Goal: Task Accomplishment & Management: Complete application form

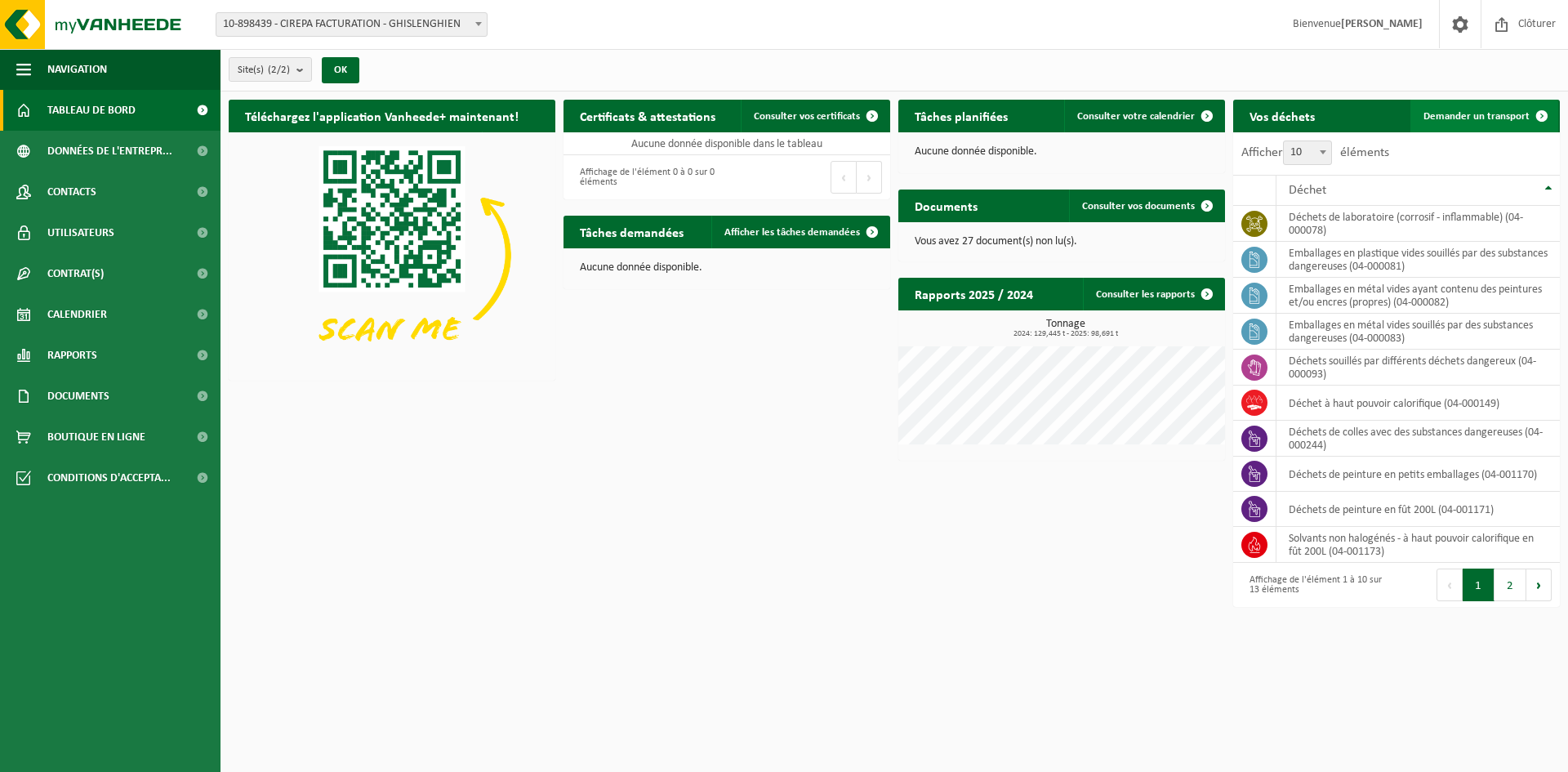
click at [1483, 111] on span "Demander un transport" at bounding box center [1476, 115] width 106 height 10
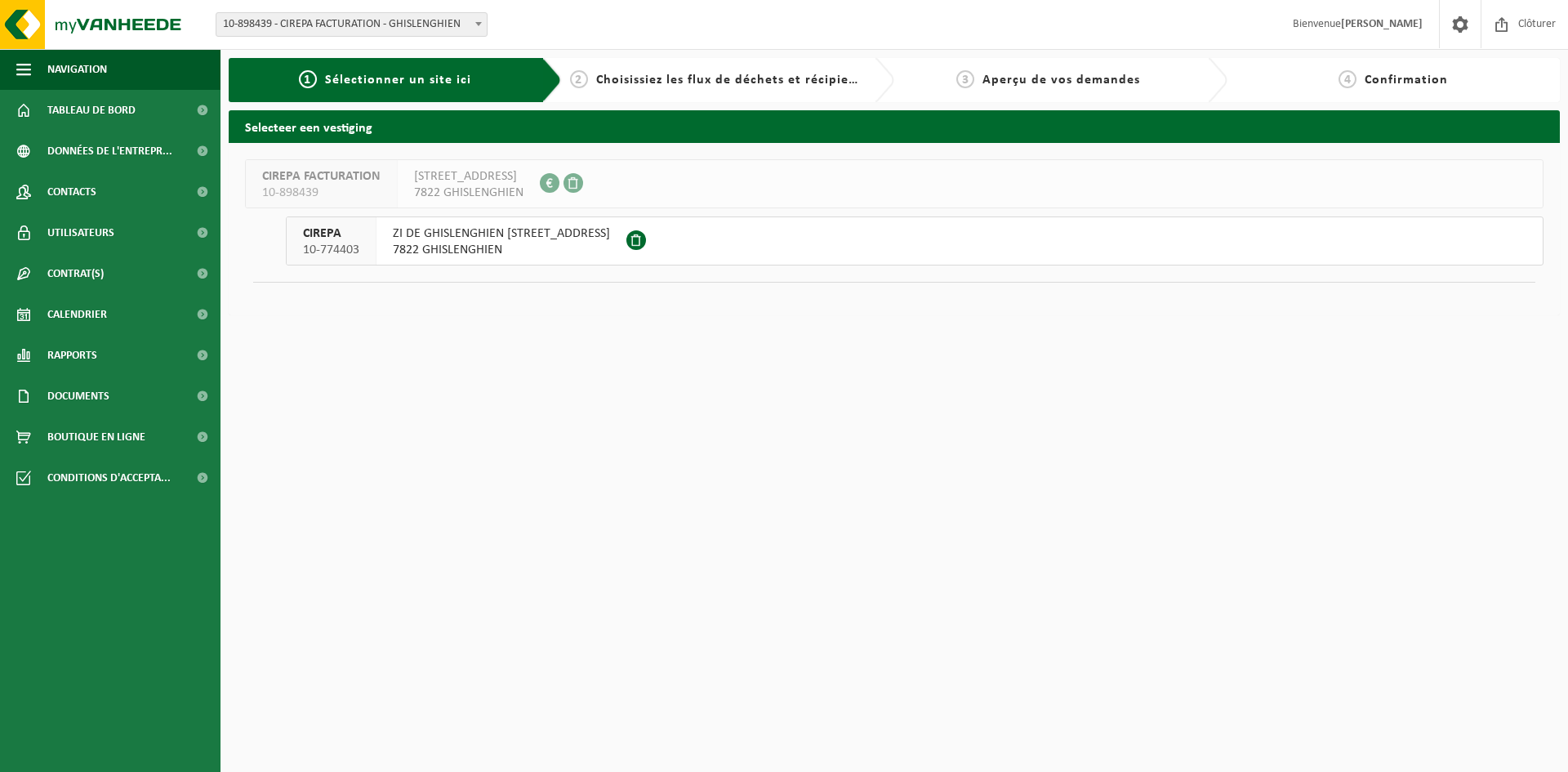
click at [467, 244] on span "7822 GHISLENGHIEN" at bounding box center [502, 250] width 218 height 16
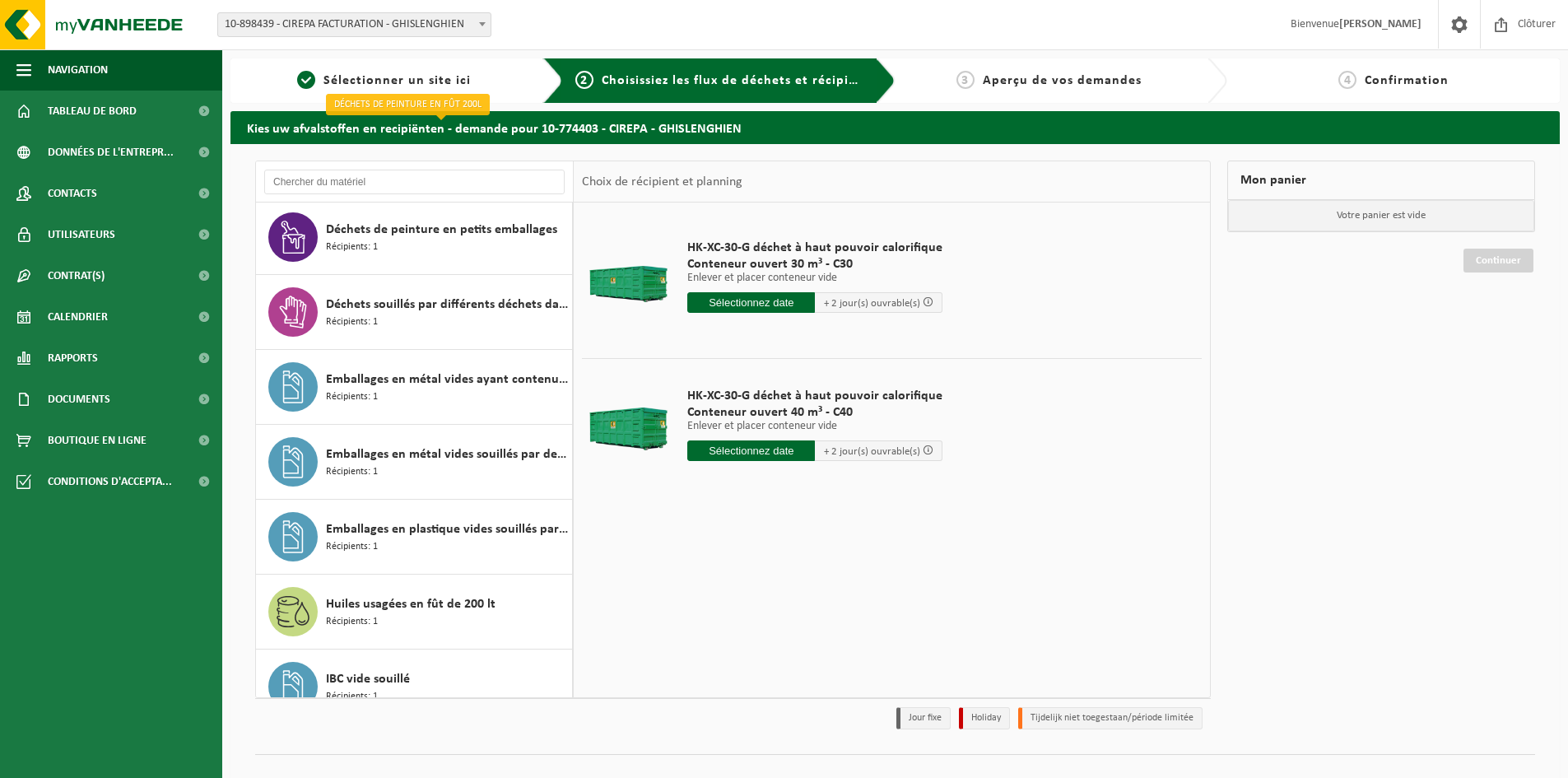
scroll to position [478, 0]
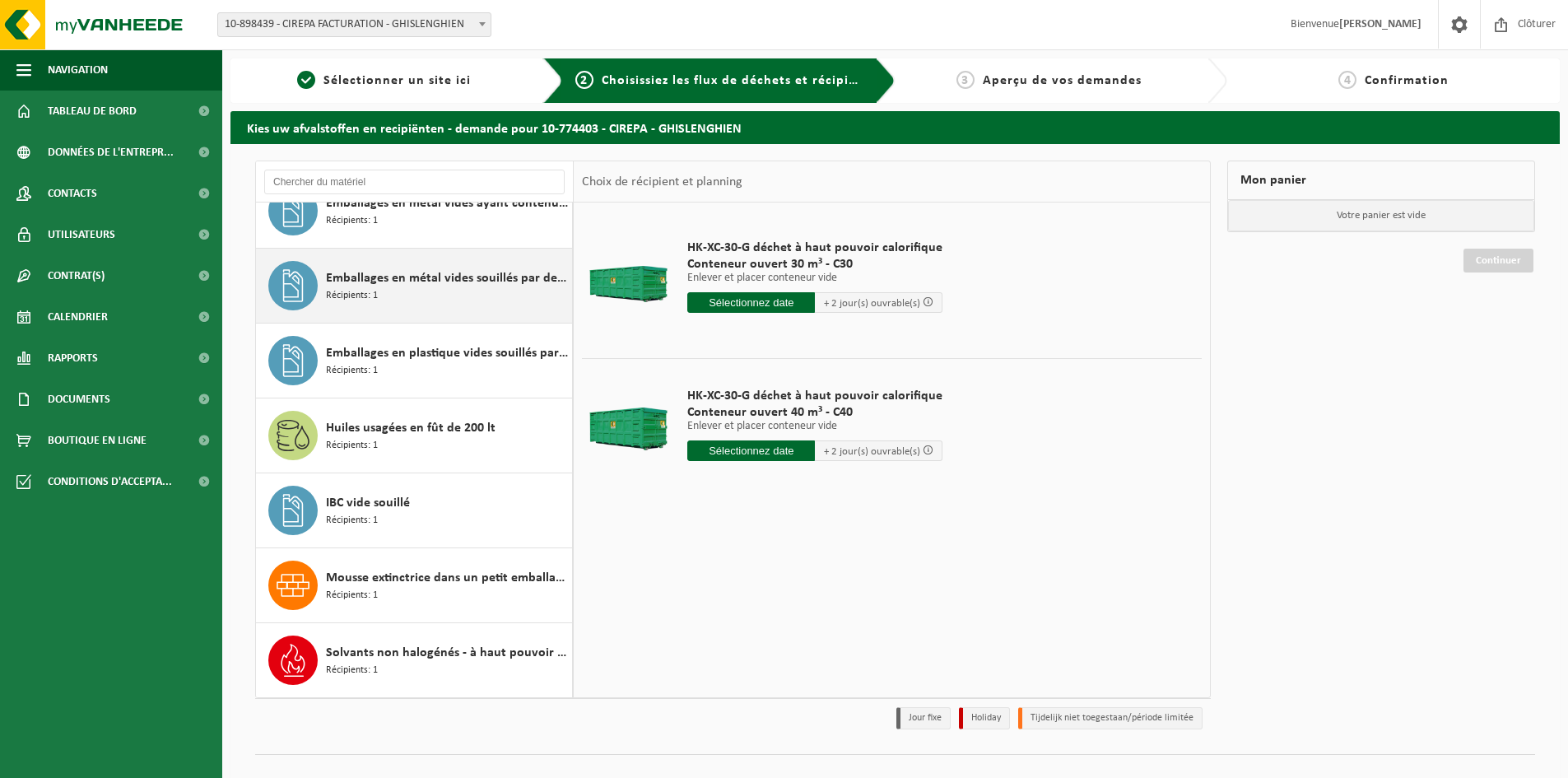
click at [405, 276] on span "Emballages en métal vides souillés par des substances dangereuses" at bounding box center [447, 278] width 242 height 20
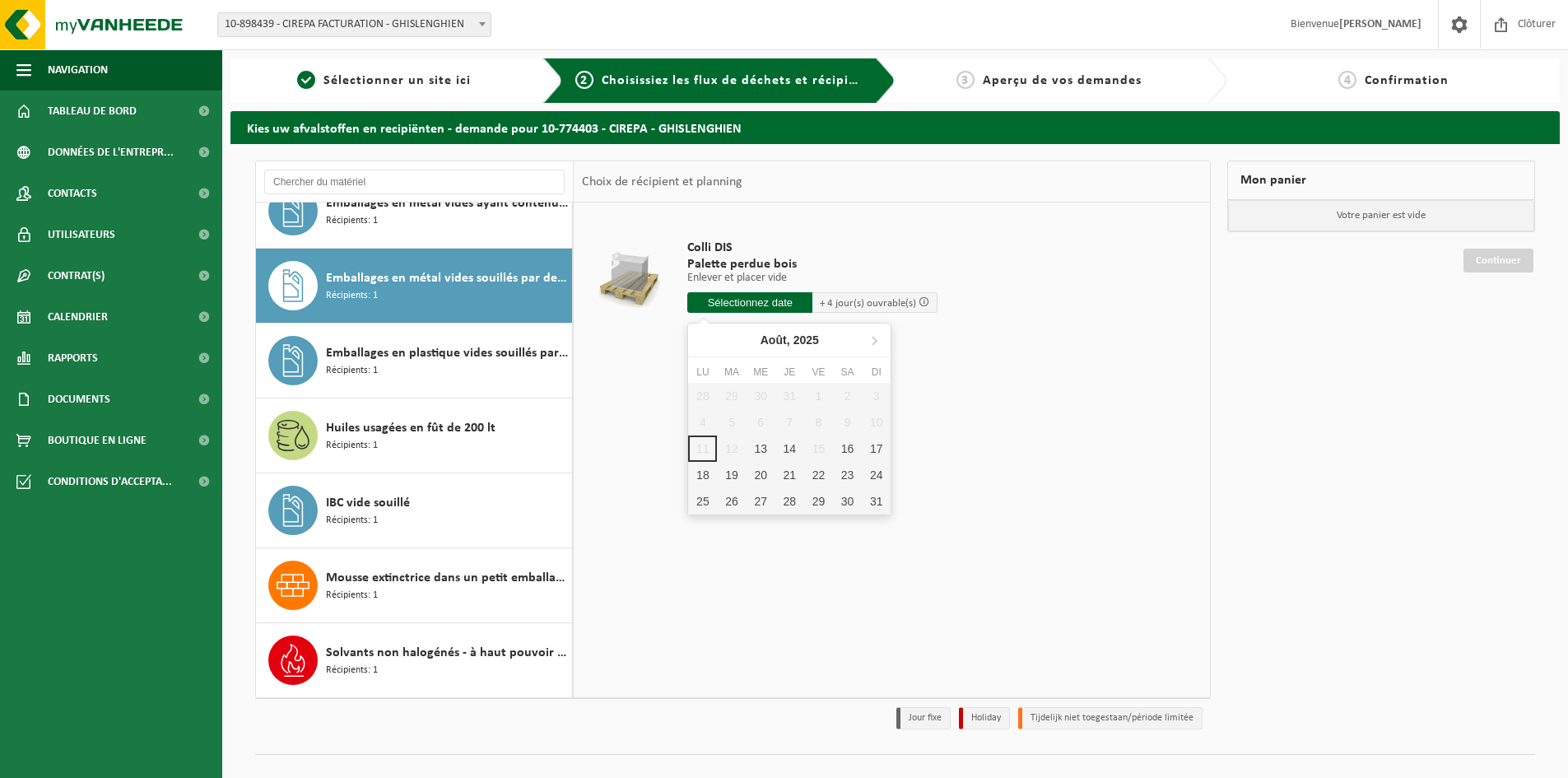
click at [750, 299] on input "text" at bounding box center [750, 303] width 125 height 21
click at [727, 475] on div "19" at bounding box center [731, 475] width 28 height 26
type input "à partir de 2025-08-19"
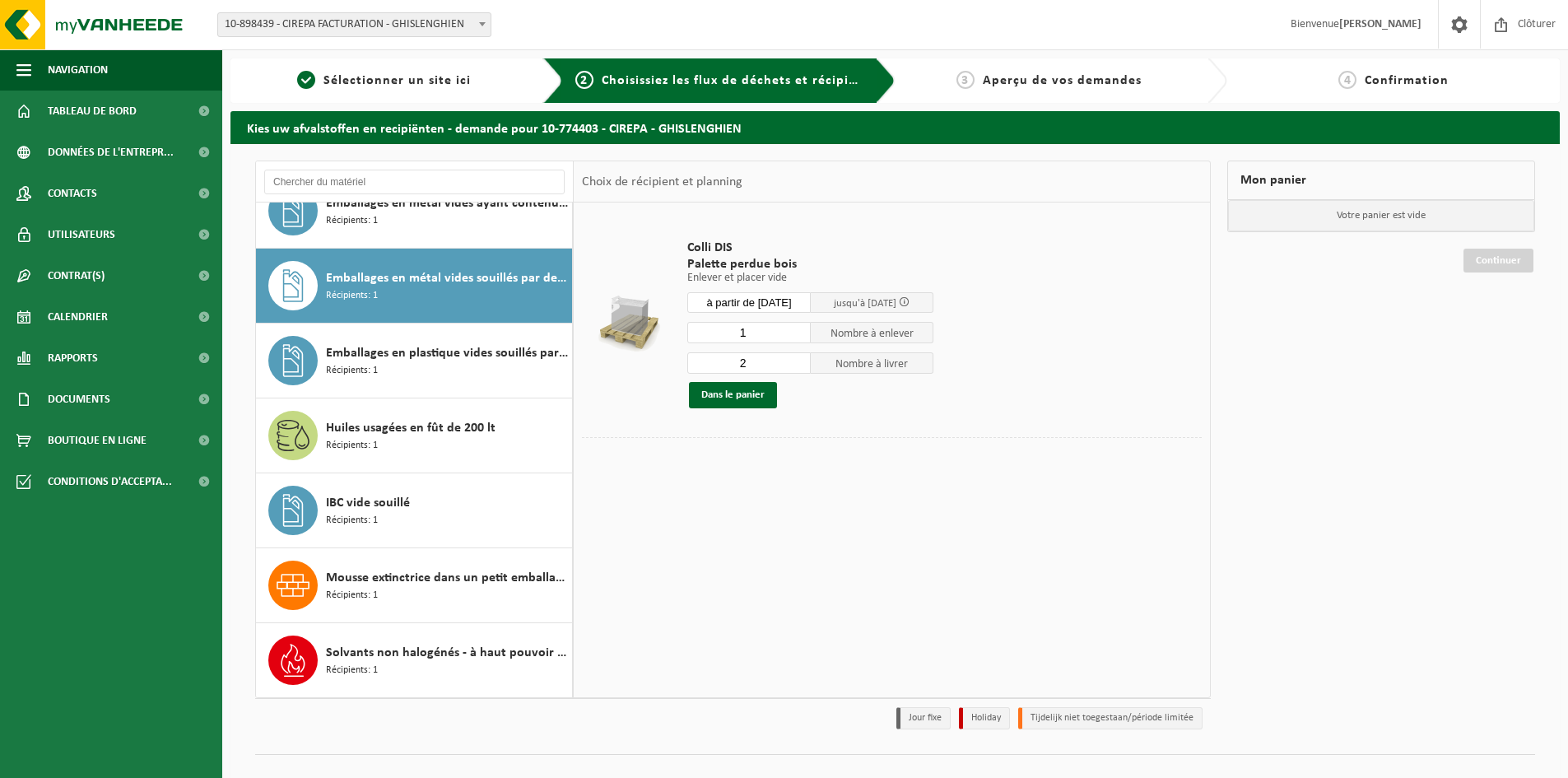
click at [801, 360] on input "2" at bounding box center [749, 363] width 124 height 22
click at [801, 360] on input "3" at bounding box center [749, 363] width 124 height 22
click at [800, 367] on input "2" at bounding box center [749, 363] width 124 height 22
click at [800, 367] on input "1" at bounding box center [749, 363] width 124 height 22
type input "0"
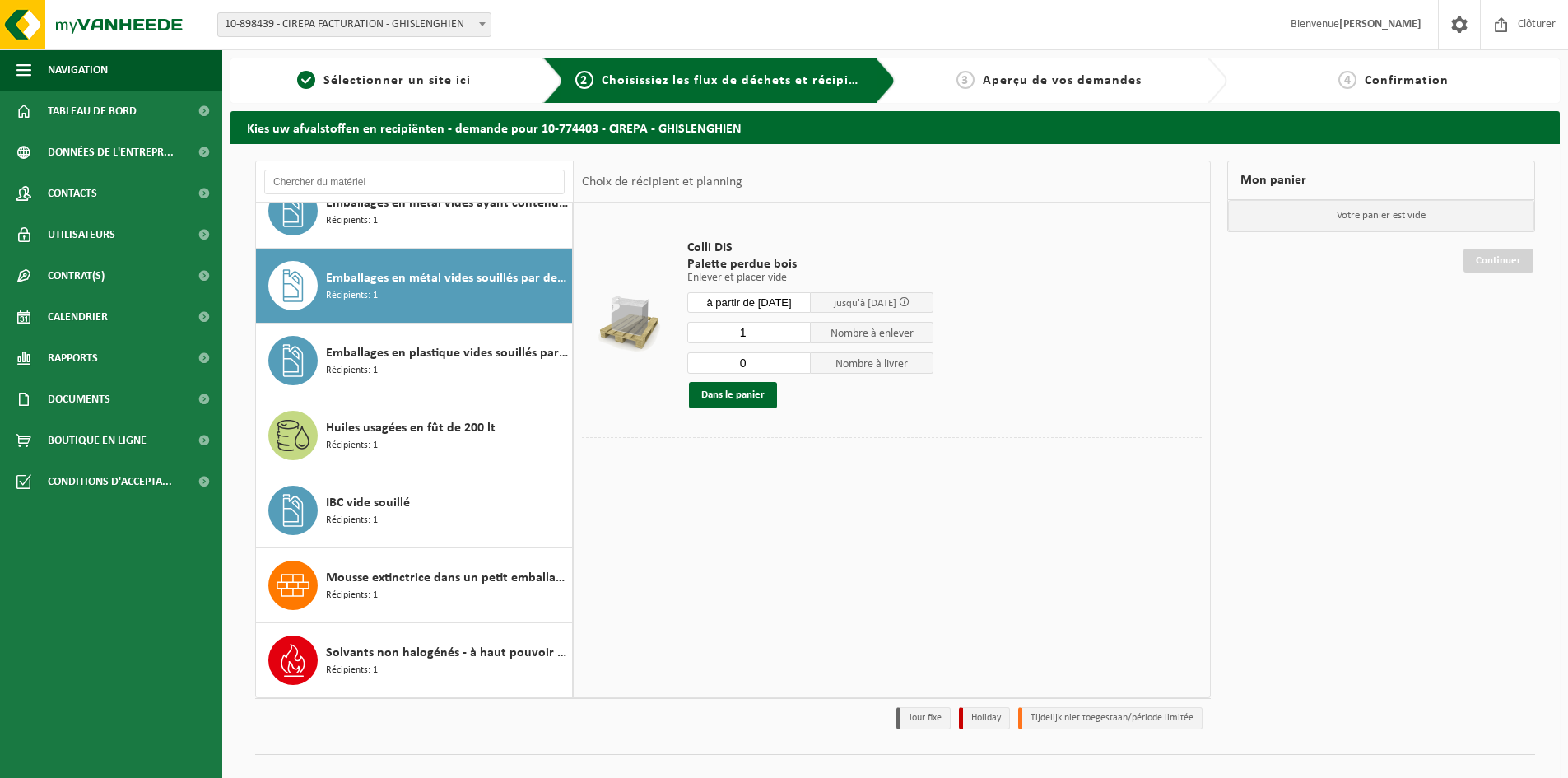
click at [800, 367] on input "0" at bounding box center [749, 363] width 124 height 22
click at [800, 331] on input "2" at bounding box center [749, 332] width 124 height 22
click at [800, 331] on input "3" at bounding box center [749, 332] width 124 height 22
click at [800, 331] on input "4" at bounding box center [749, 332] width 124 height 22
click at [800, 331] on input "5" at bounding box center [749, 332] width 124 height 22
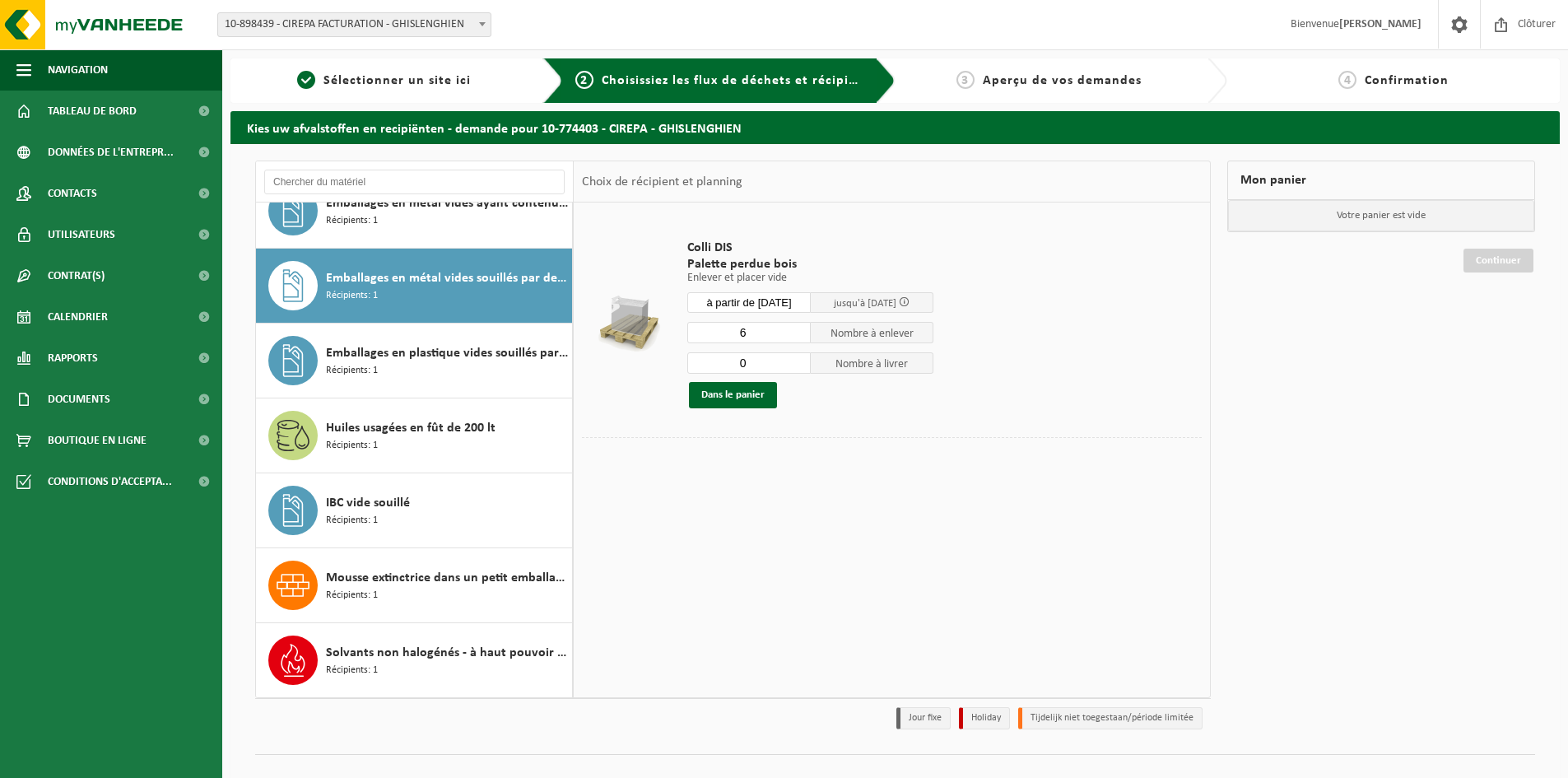
type input "6"
click at [800, 331] on input "6" at bounding box center [749, 332] width 124 height 22
click at [732, 395] on button "Dans le panier" at bounding box center [732, 395] width 88 height 26
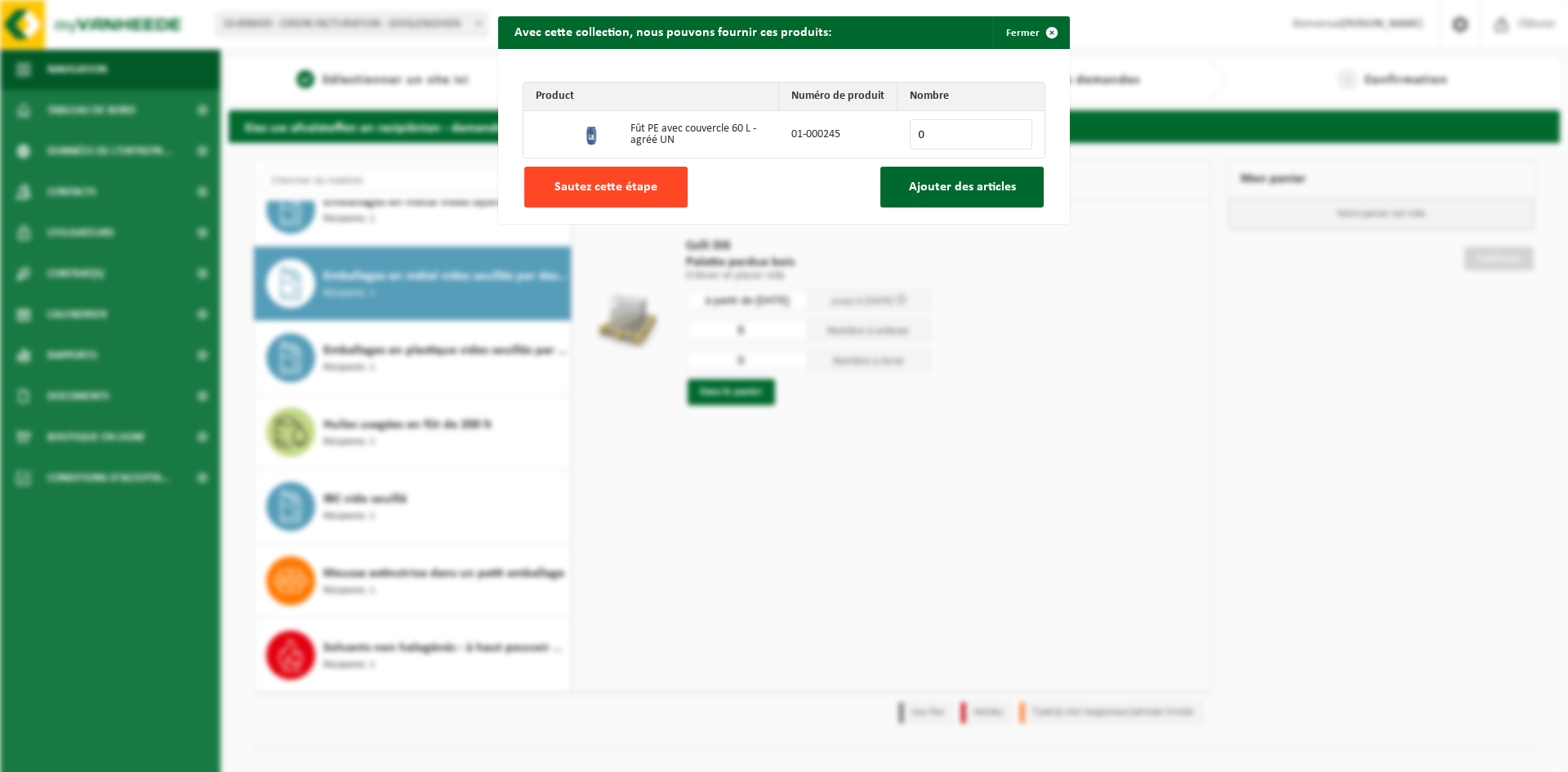
click at [595, 196] on button "Sautez cette étape" at bounding box center [606, 188] width 163 height 41
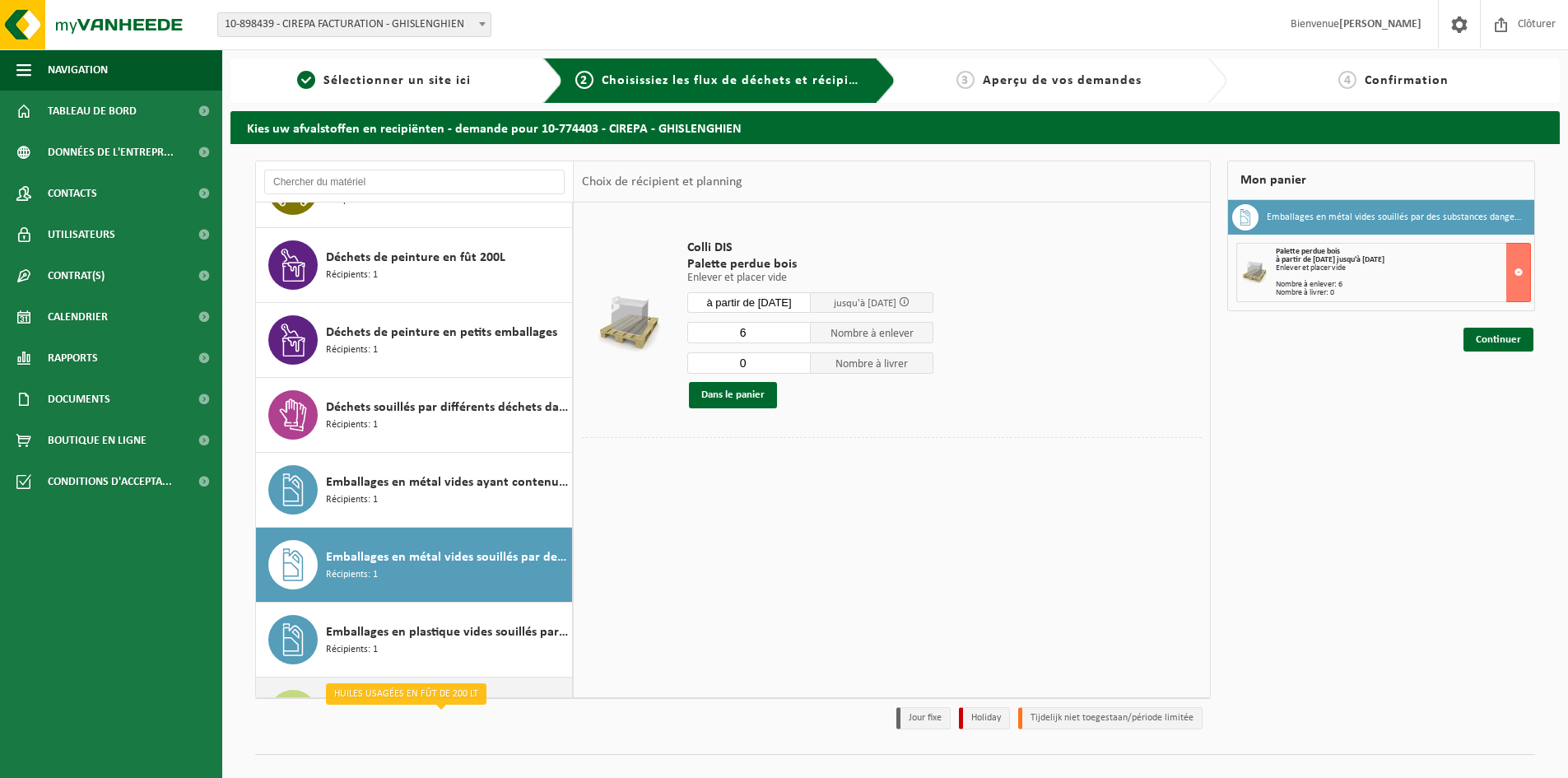
scroll to position [176, 0]
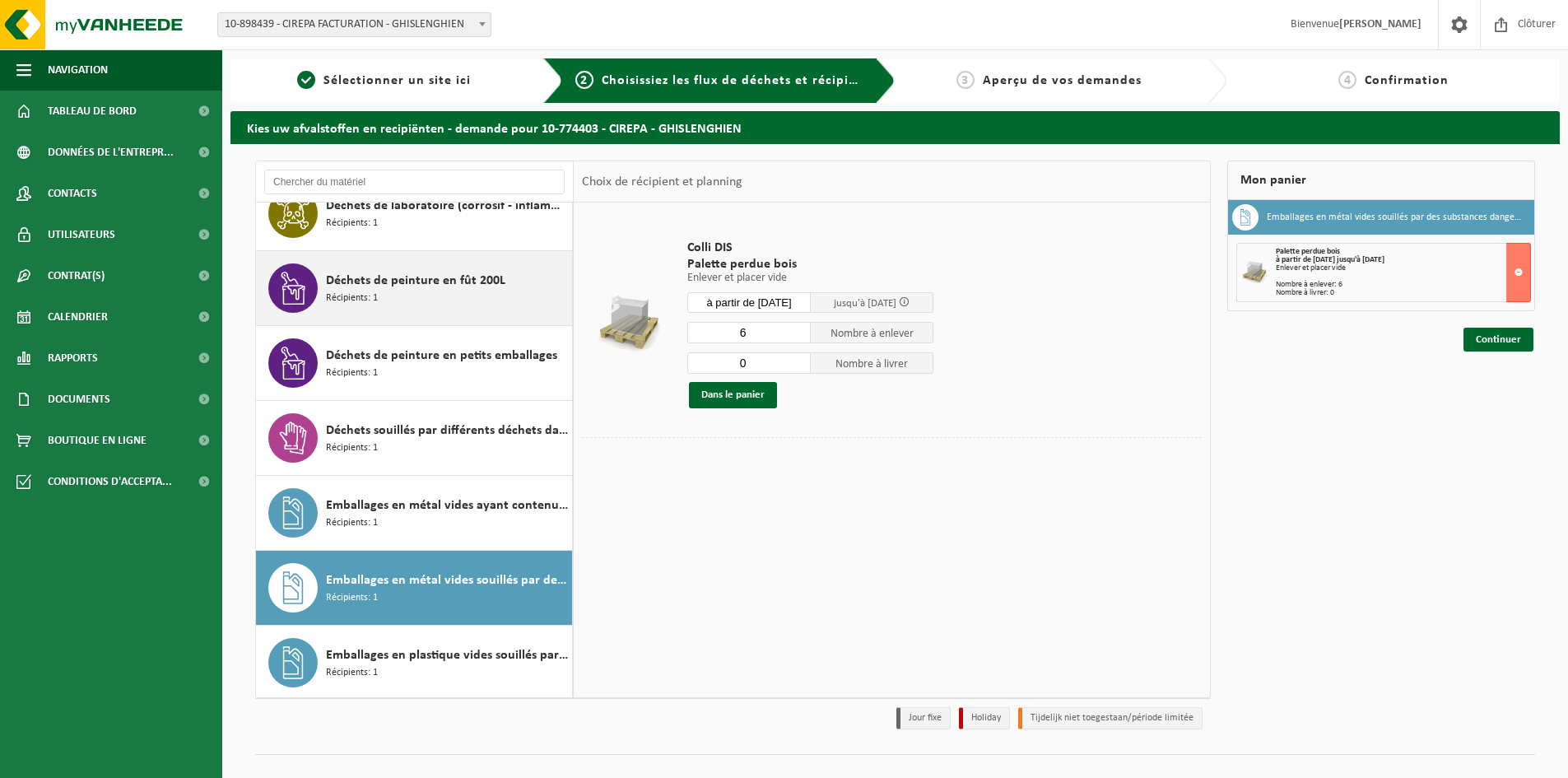
click at [367, 286] on span "Déchets de peinture en fût 200L" at bounding box center [416, 281] width 180 height 20
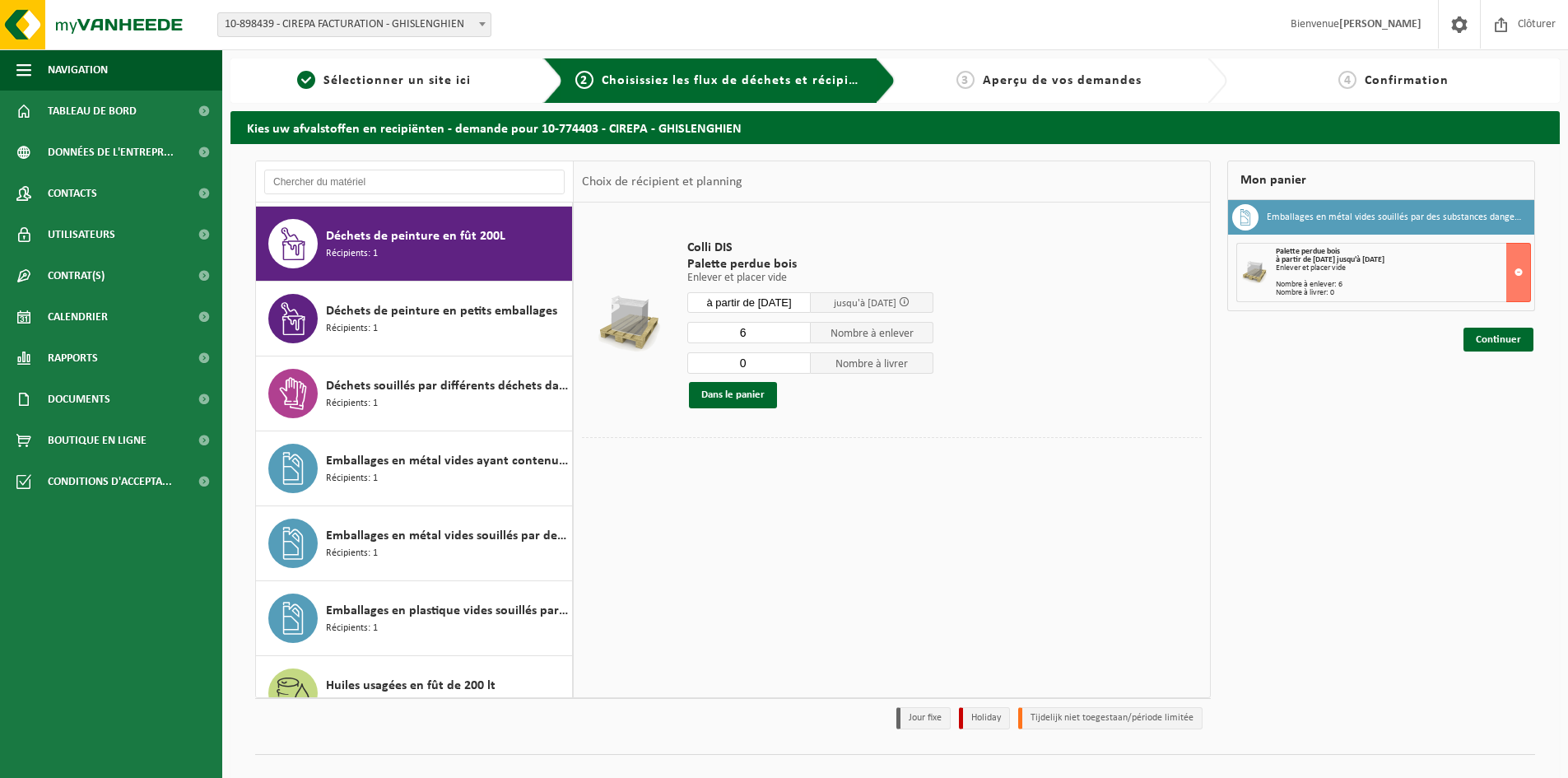
scroll to position [225, 0]
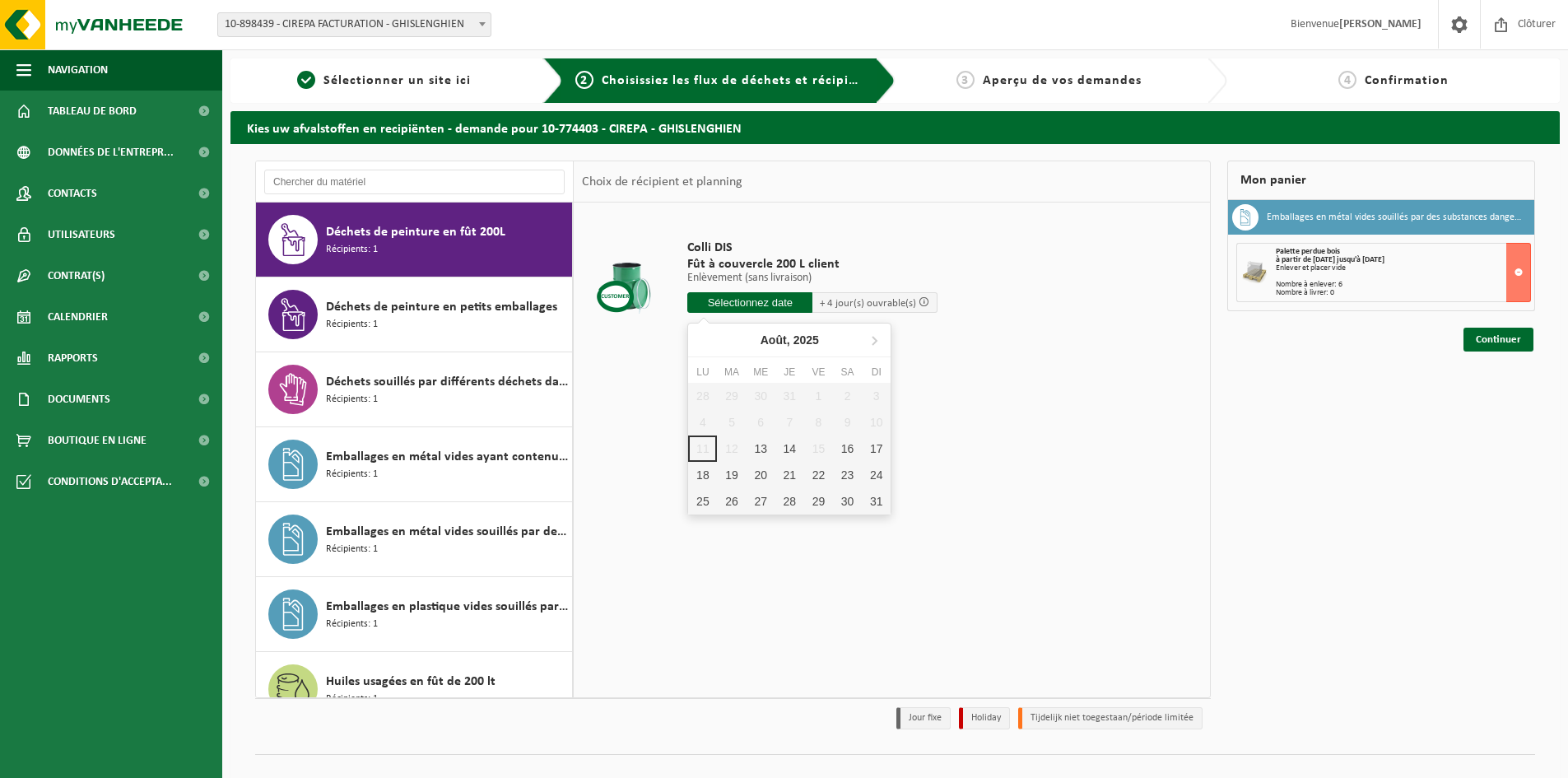
click at [746, 303] on input "text" at bounding box center [750, 303] width 125 height 21
click at [733, 475] on div "19" at bounding box center [731, 475] width 28 height 26
type input "à partir de 2025-08-19"
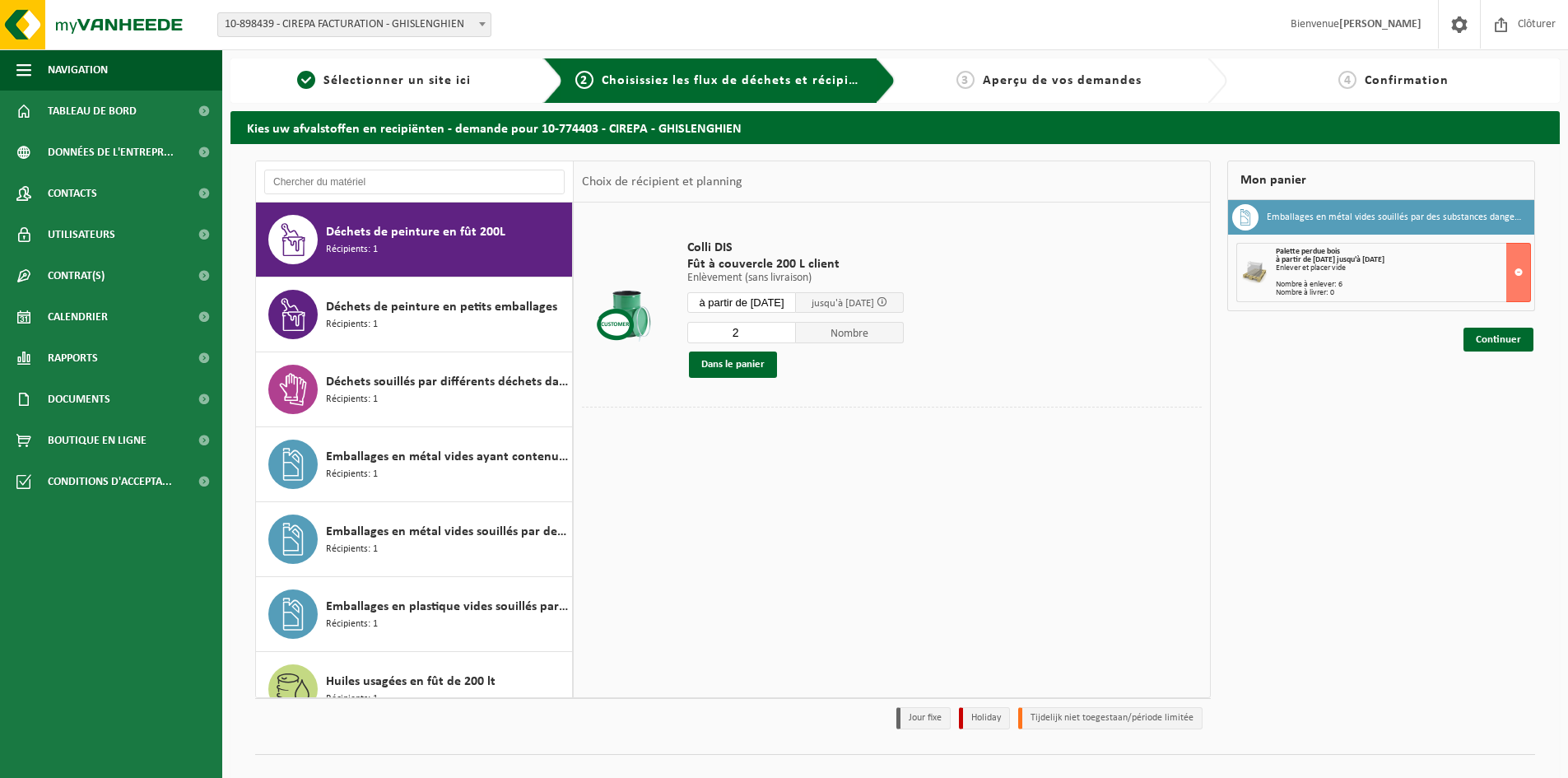
click at [796, 327] on input "2" at bounding box center [741, 332] width 109 height 22
type input "3"
click at [794, 329] on input "3" at bounding box center [741, 332] width 109 height 22
click at [742, 365] on button "Dans le panier" at bounding box center [732, 365] width 88 height 26
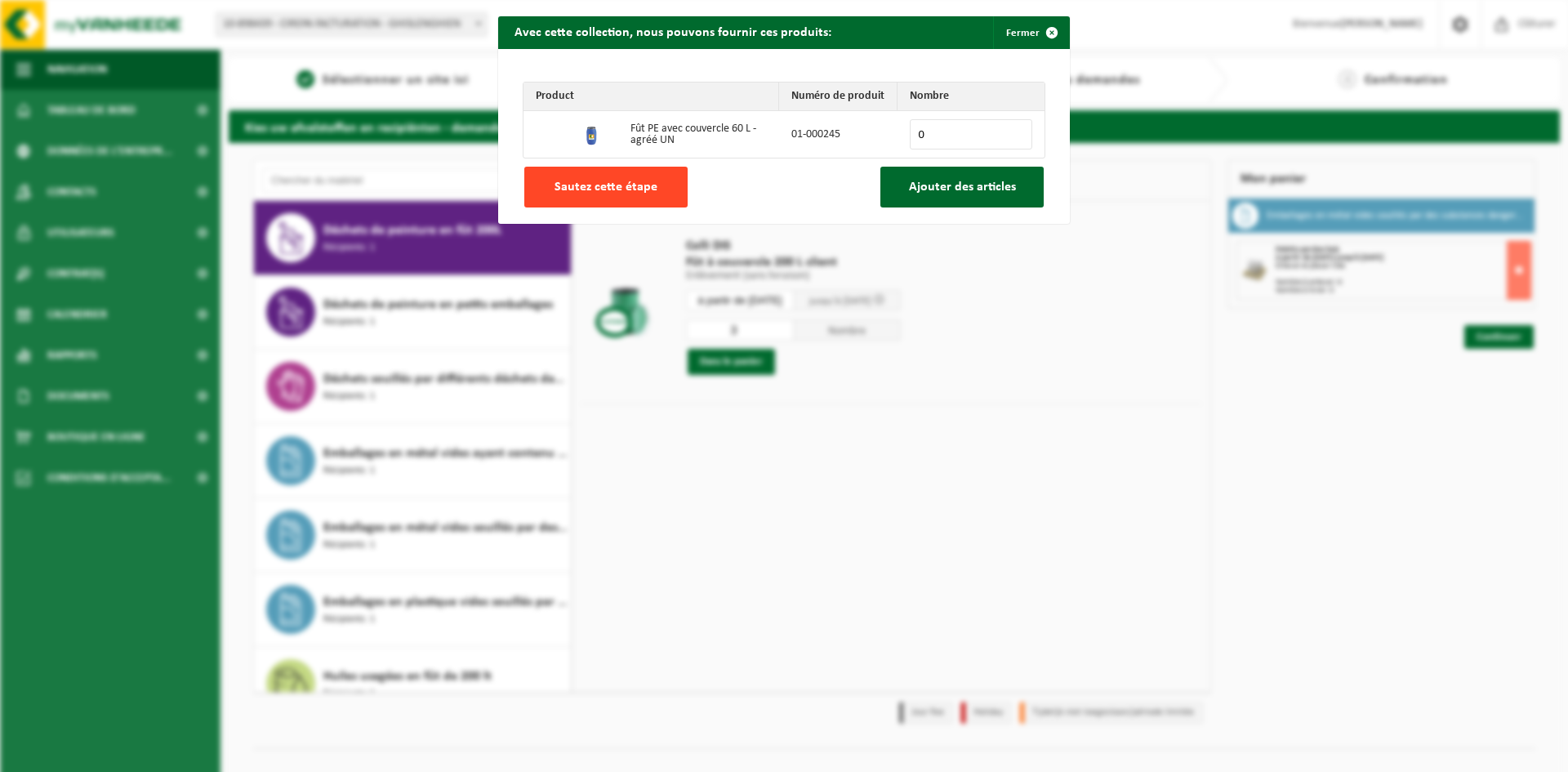
click at [618, 184] on span "Sautez cette étape" at bounding box center [606, 187] width 103 height 13
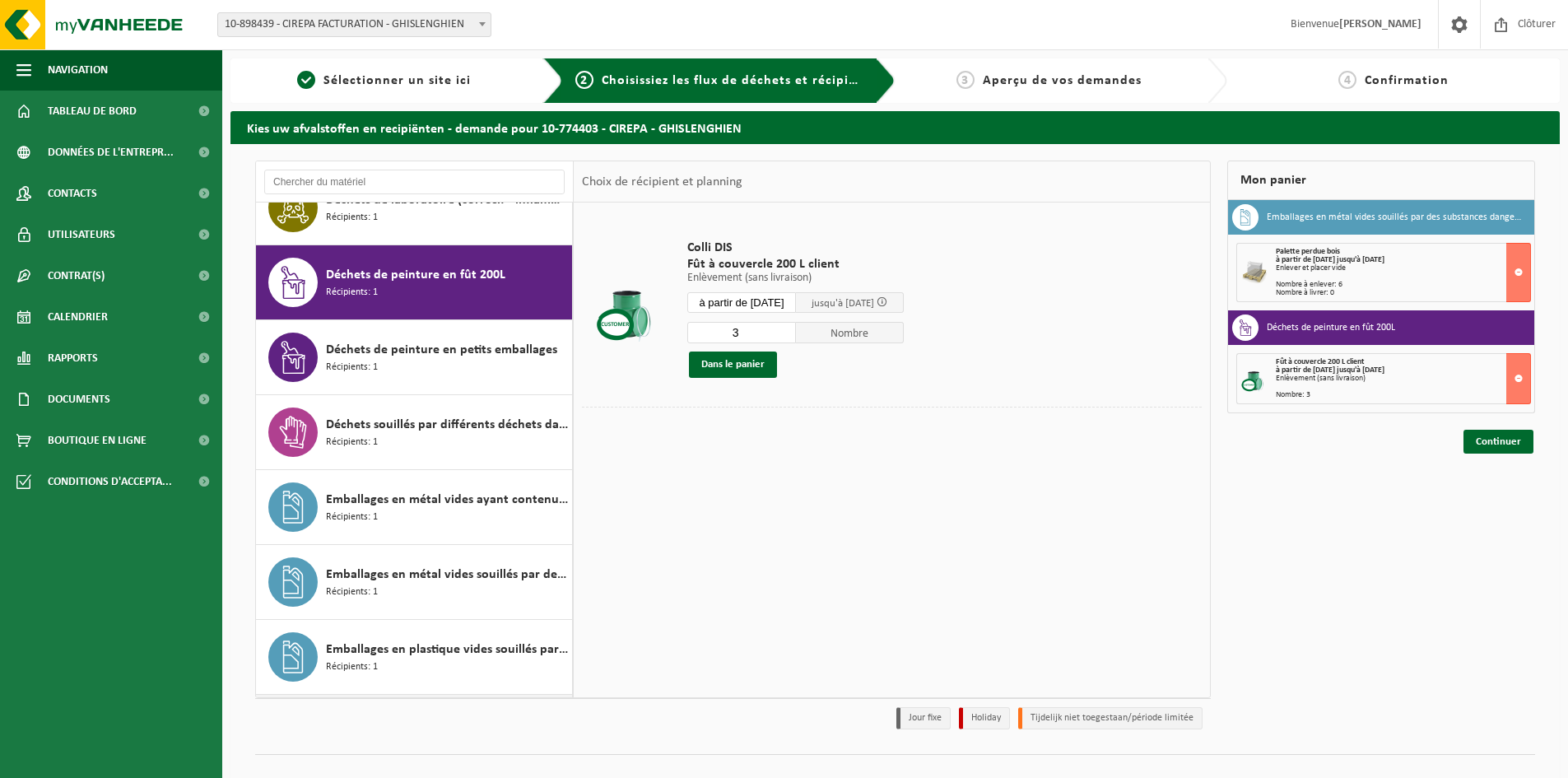
scroll to position [176, 0]
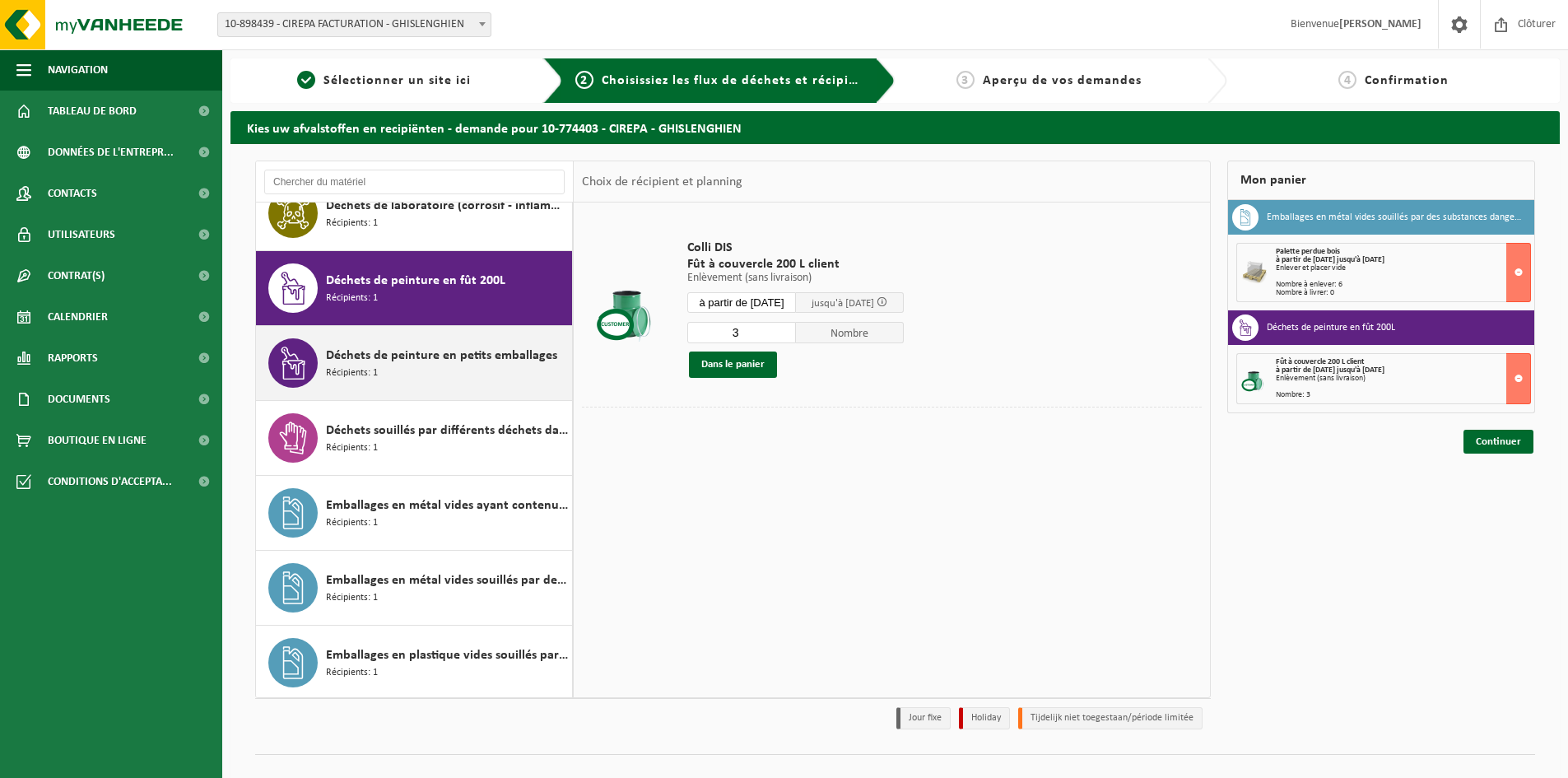
click at [367, 355] on span "Déchets de peinture en petits emballages" at bounding box center [441, 355] width 232 height 20
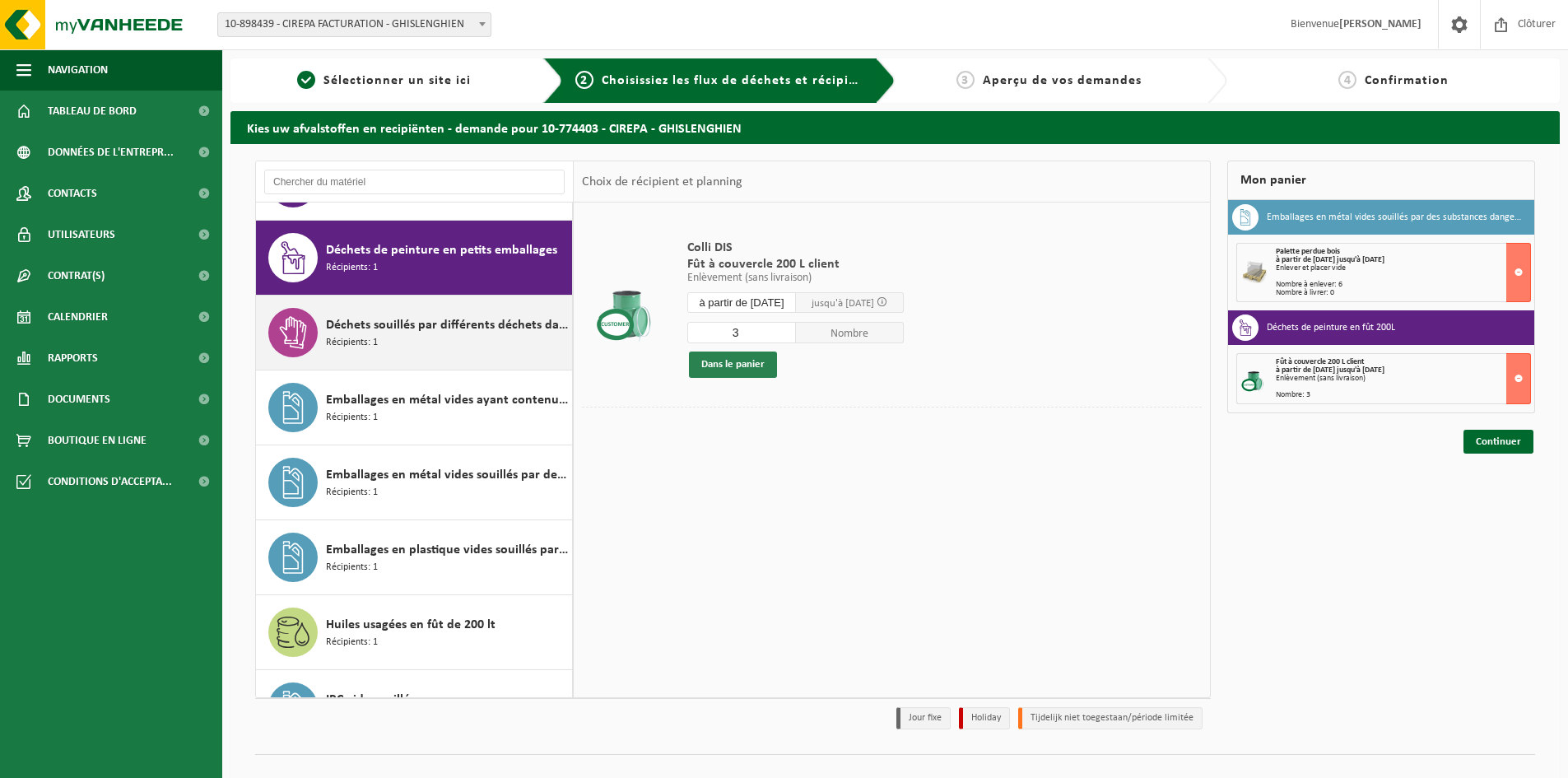
scroll to position [300, 0]
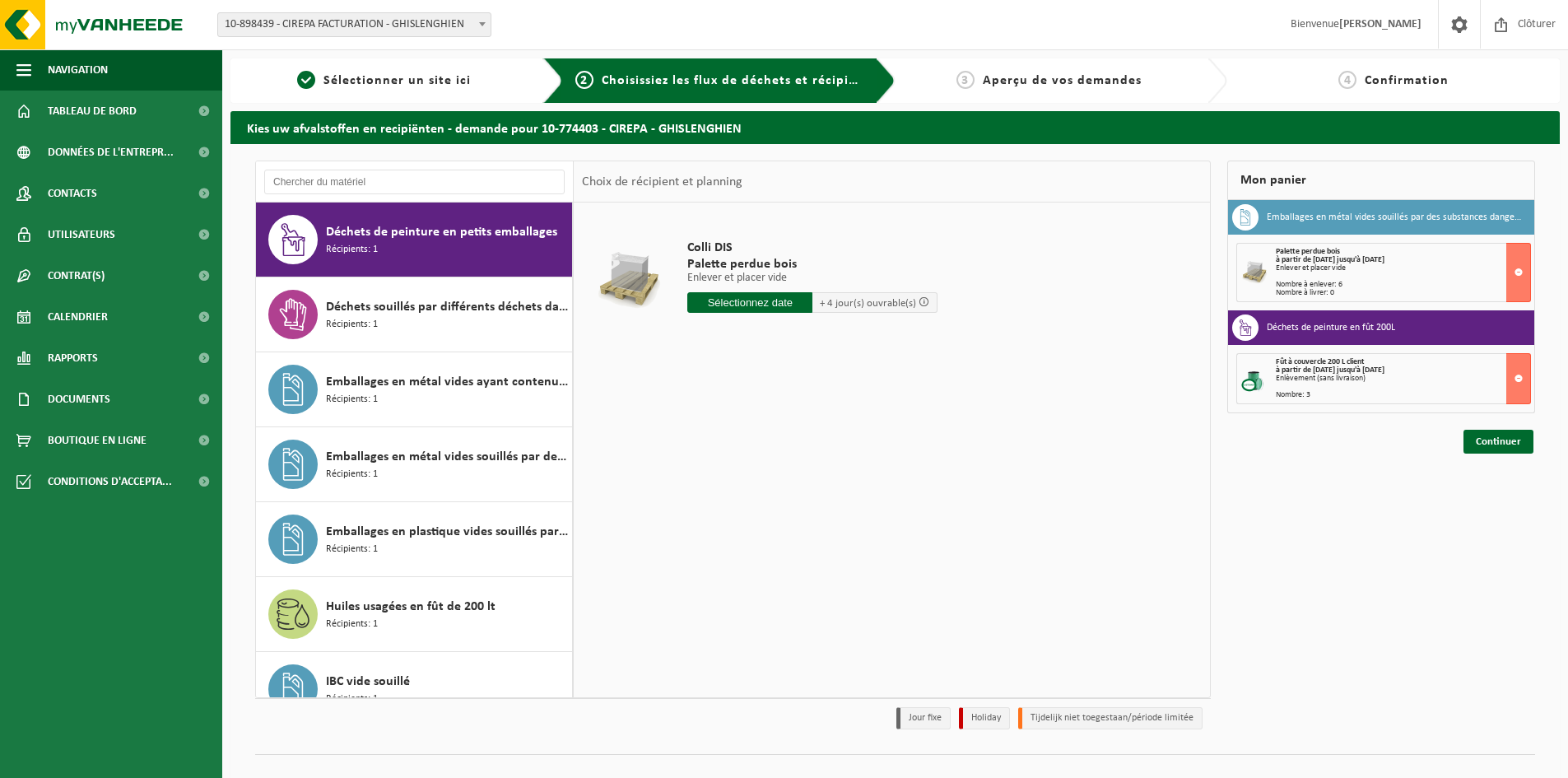
click at [737, 299] on input "text" at bounding box center [750, 303] width 125 height 21
click at [732, 475] on div "19" at bounding box center [731, 475] width 28 height 26
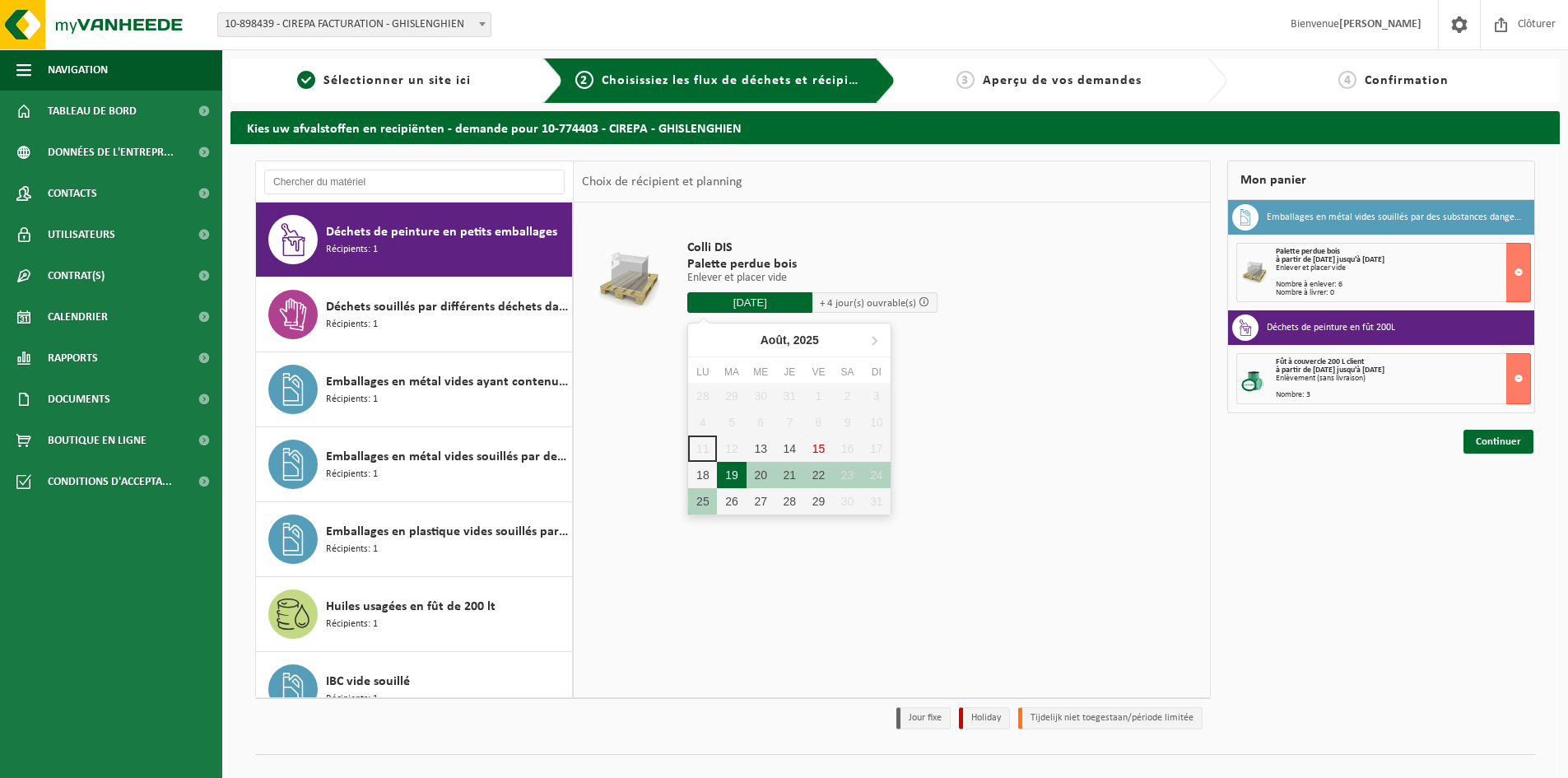
type input "à partir de 2025-08-19"
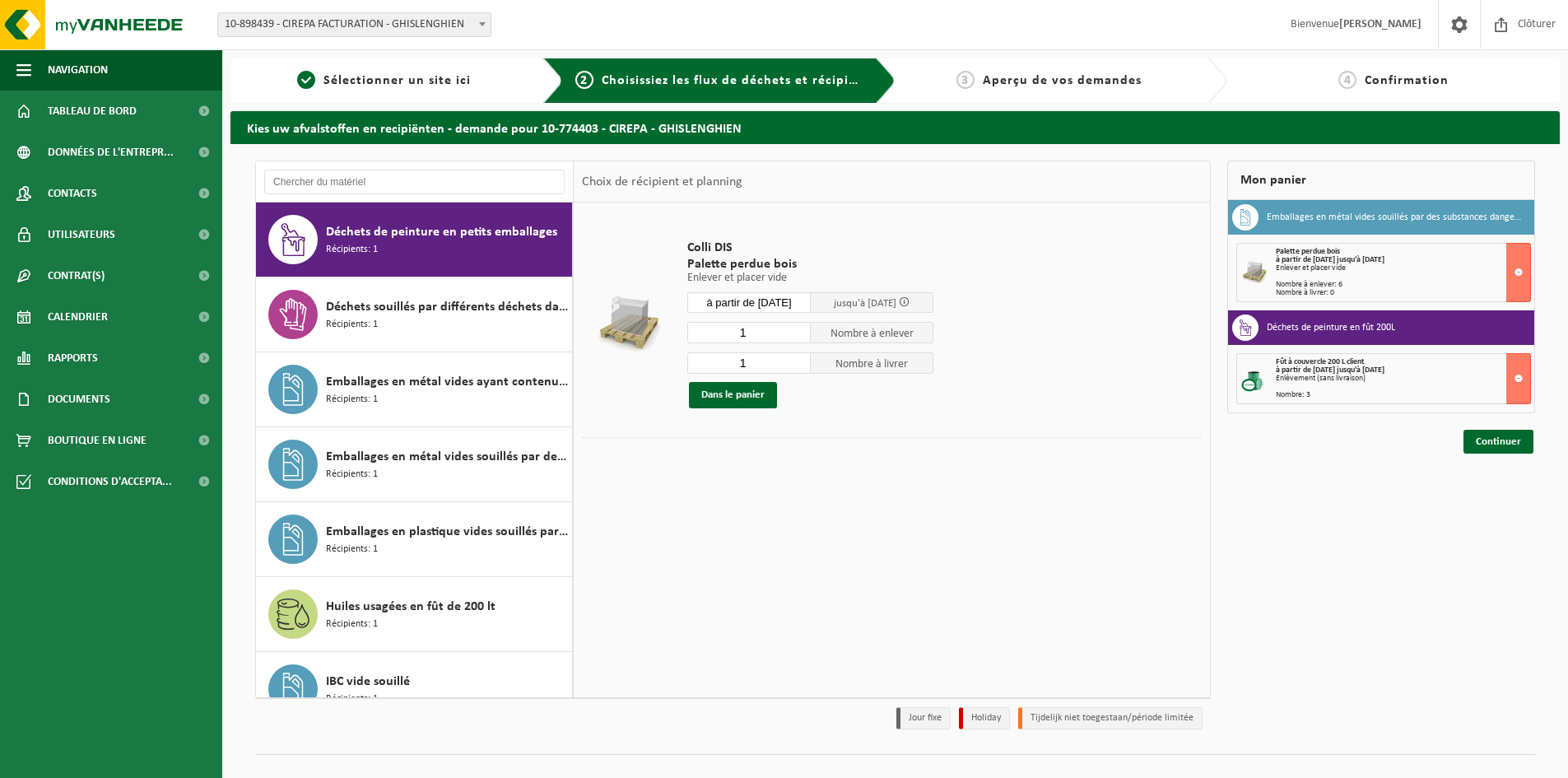
click at [797, 370] on input "1" at bounding box center [749, 363] width 124 height 22
type input "0"
click at [797, 364] on input "0" at bounding box center [749, 363] width 124 height 22
click at [749, 392] on button "Dans le panier" at bounding box center [732, 395] width 88 height 26
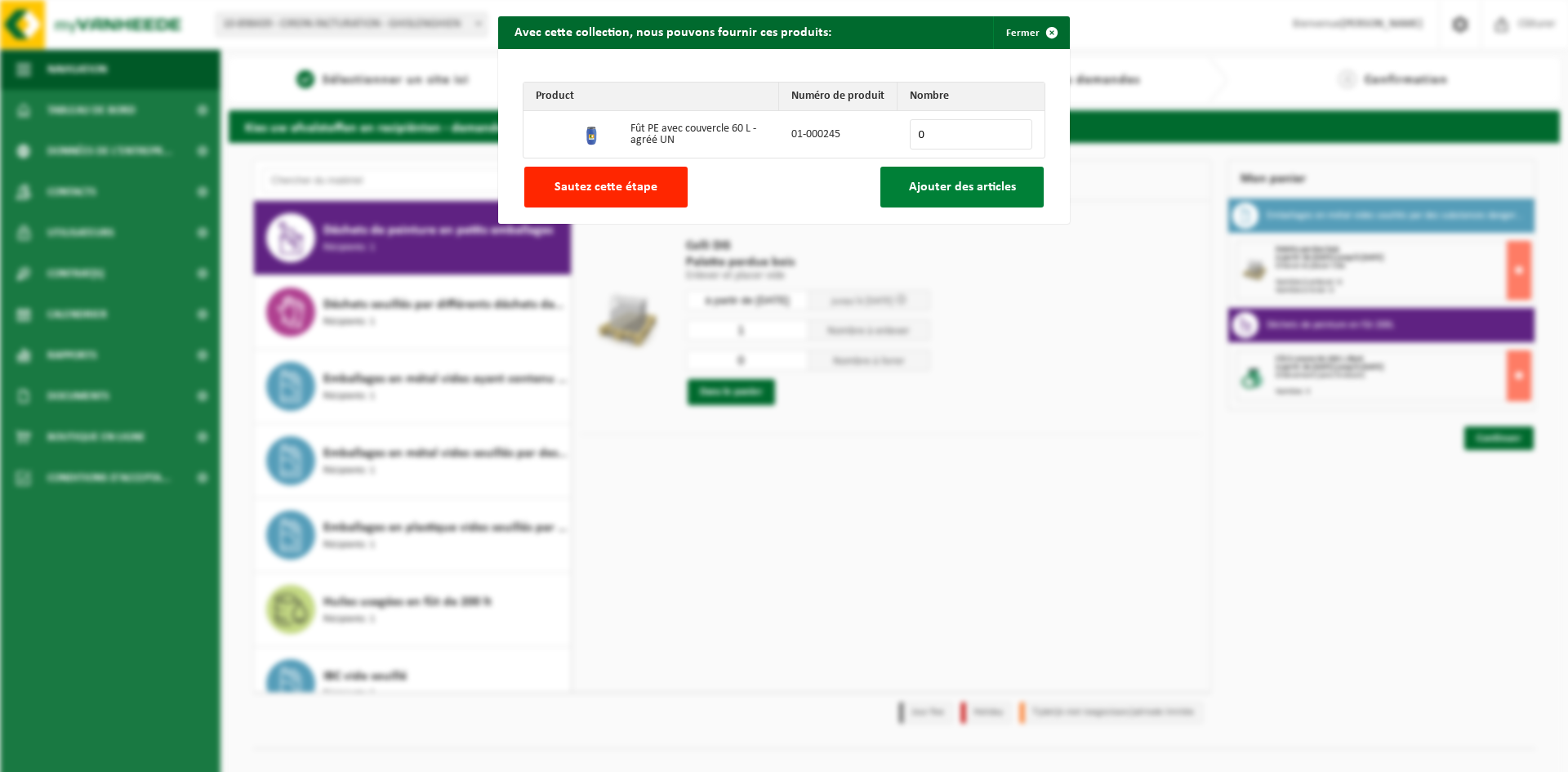
click at [965, 182] on span "Ajouter des articles" at bounding box center [962, 187] width 107 height 13
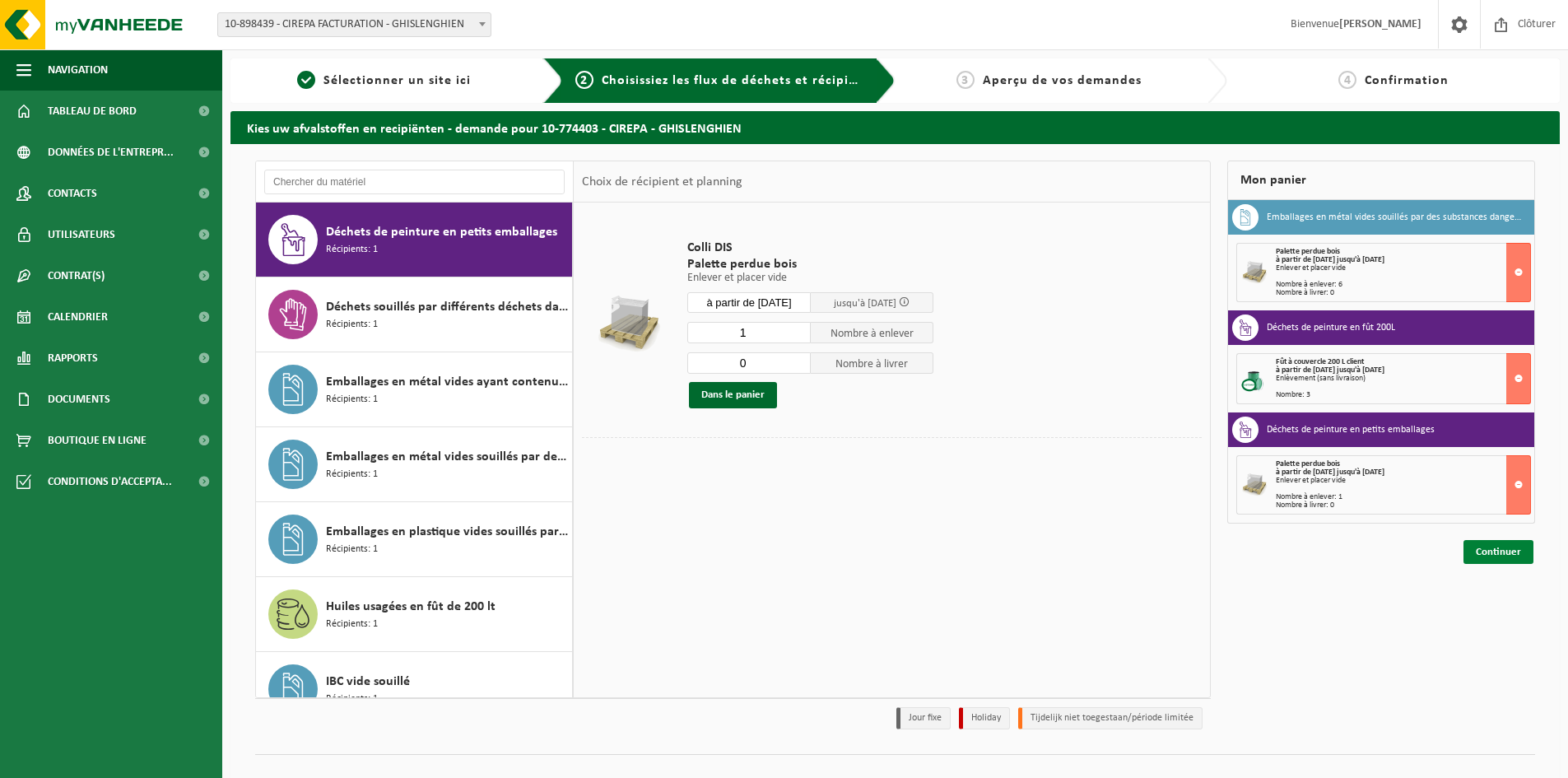
click at [1496, 557] on link "Continuer" at bounding box center [1498, 551] width 70 height 24
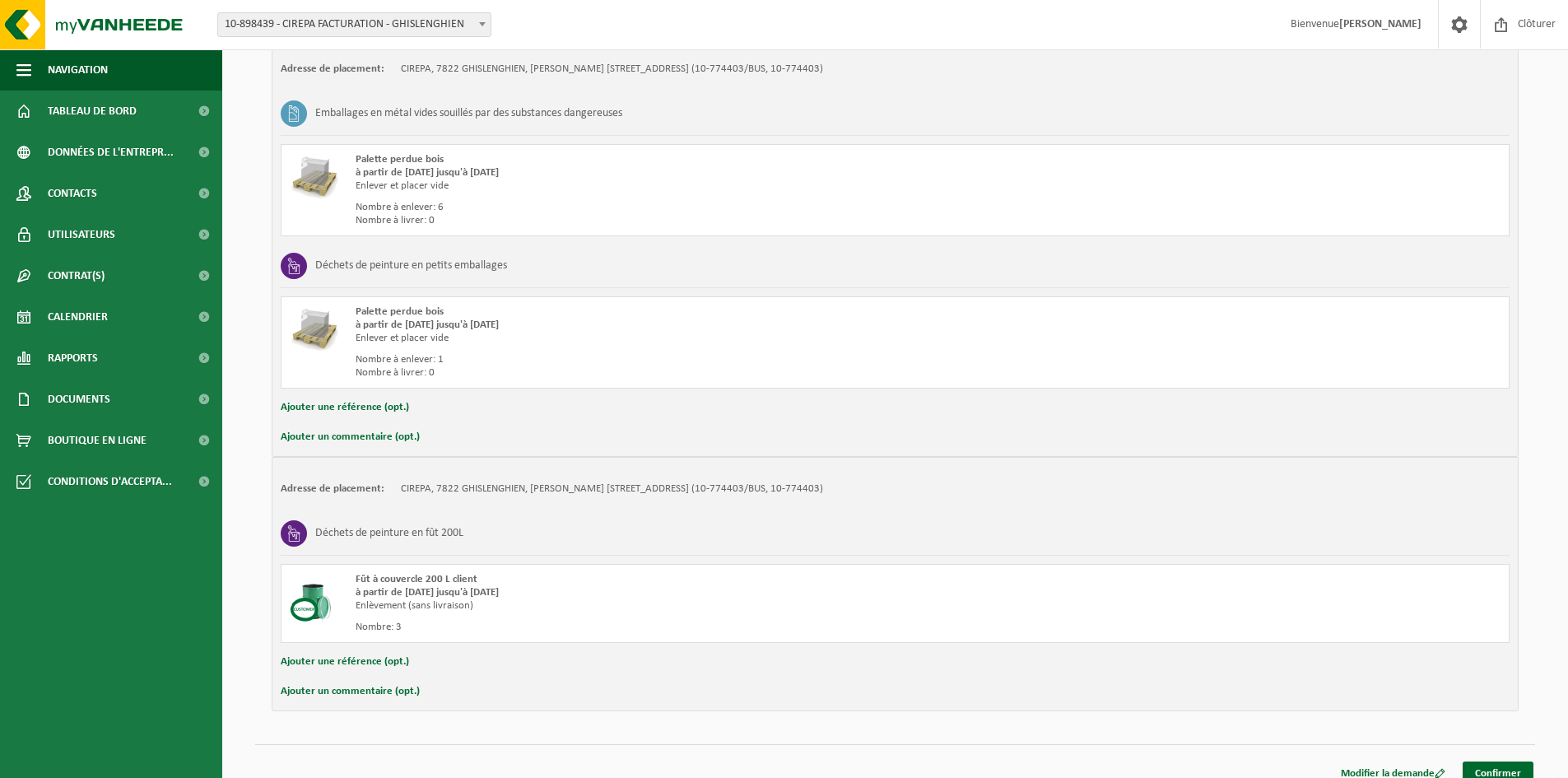
scroll to position [340, 0]
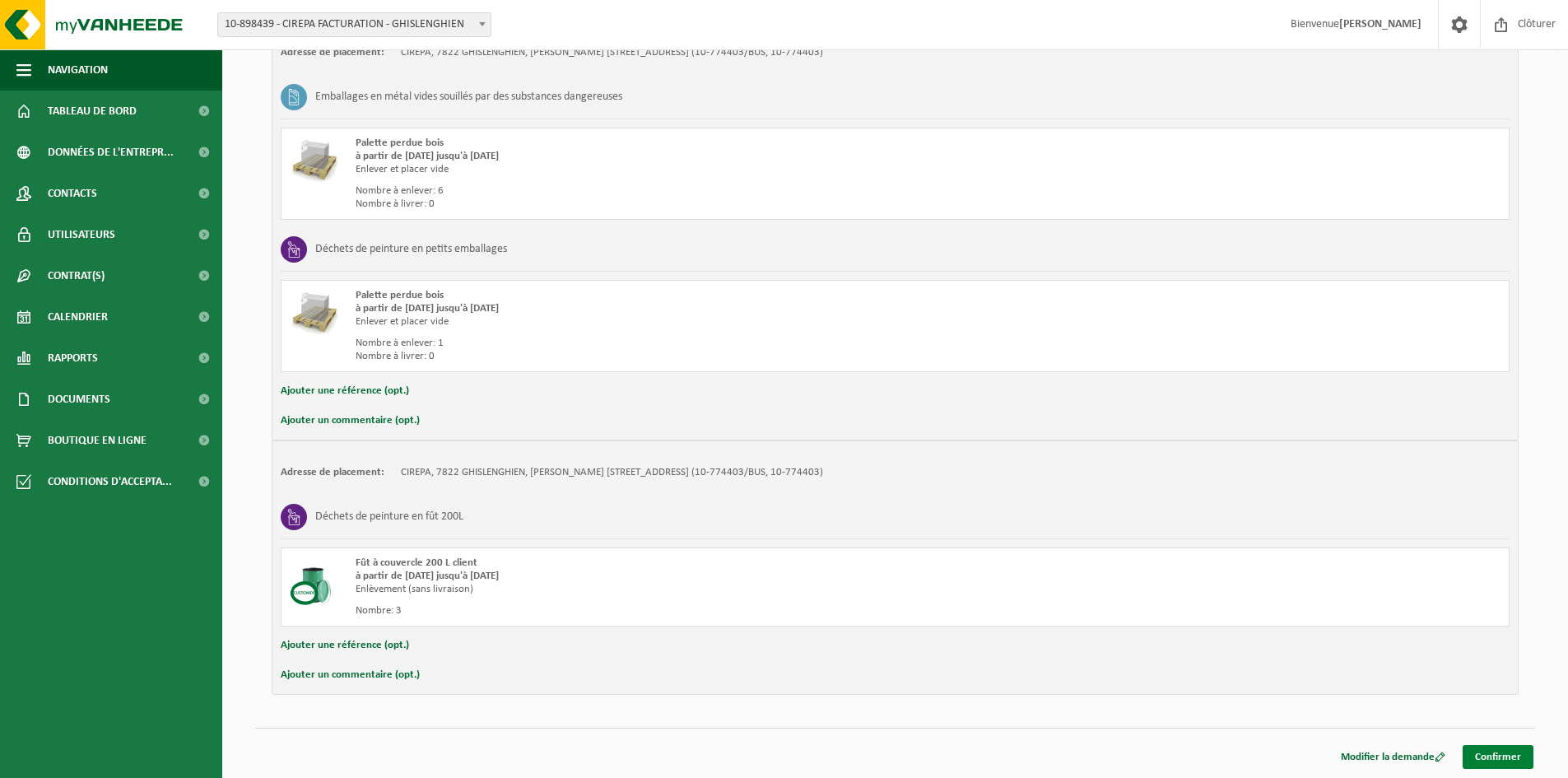
click at [1501, 750] on link "Confirmer" at bounding box center [1497, 756] width 71 height 24
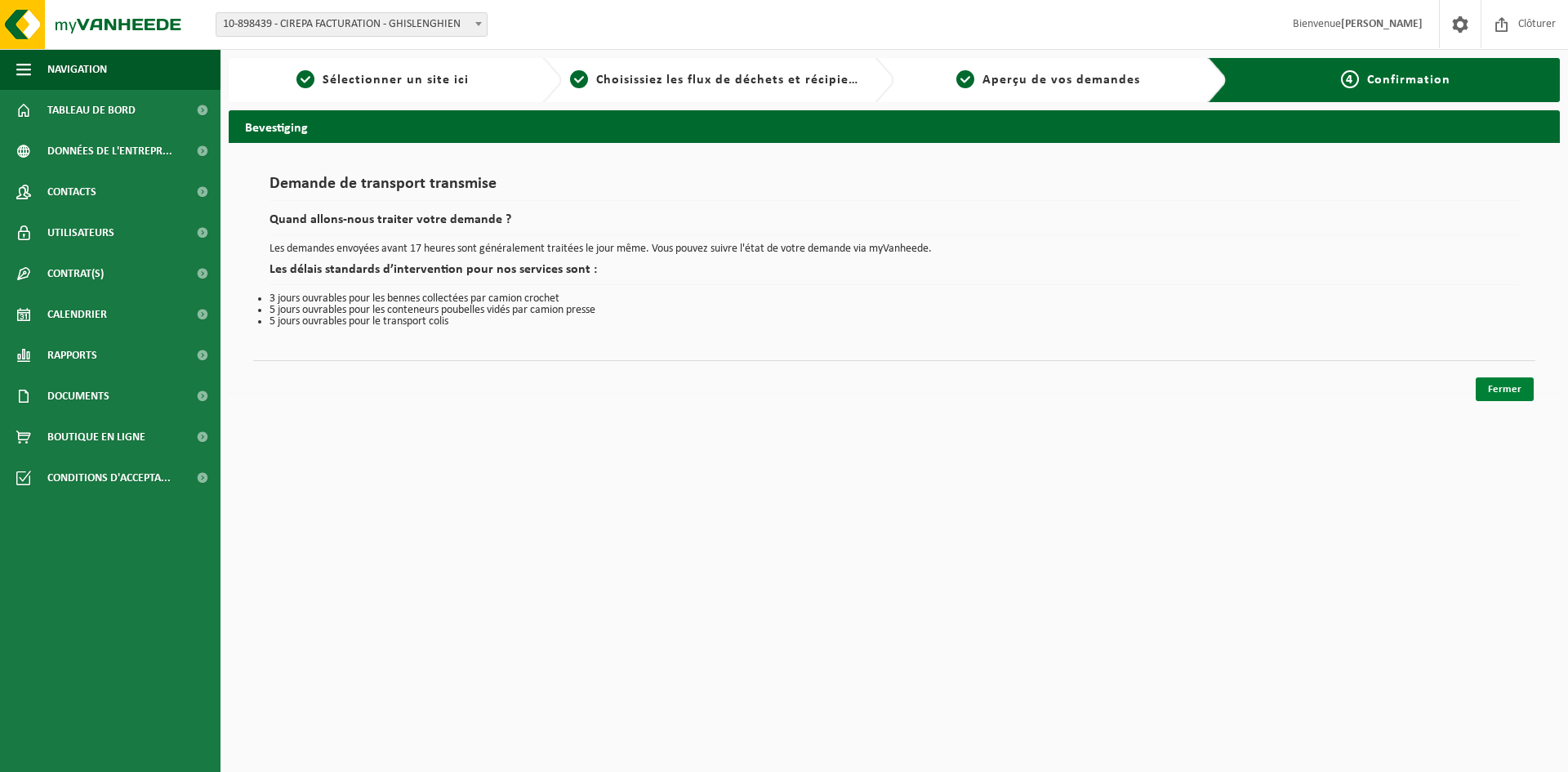
click at [1515, 384] on link "Fermer" at bounding box center [1505, 388] width 58 height 23
